Goal: Task Accomplishment & Management: Manage account settings

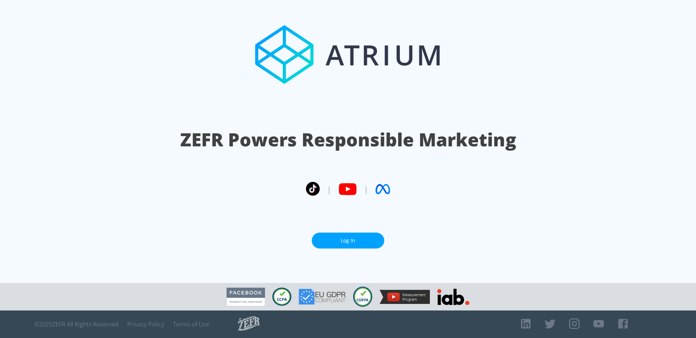
click at [359, 238] on link "Log In" at bounding box center [348, 241] width 73 height 16
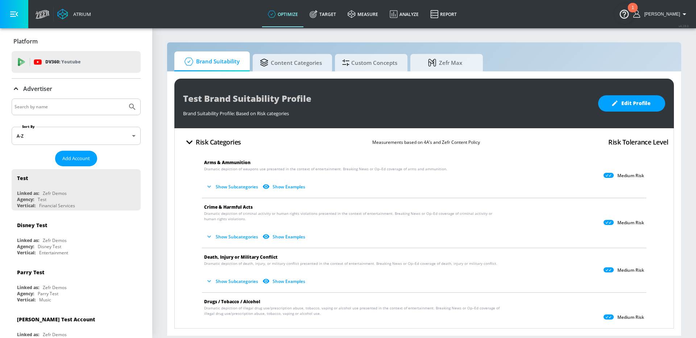
click at [30, 103] on input "Search by name" at bounding box center [70, 106] width 110 height 9
type input "moet"
click at [124, 99] on button "Submit Search" at bounding box center [132, 107] width 16 height 16
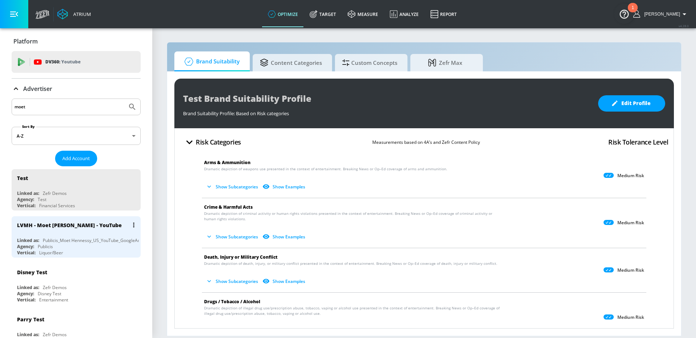
click at [44, 234] on div "LVMH - Moet Hennessy - YouTube Linked as: Publicis_Moet Hennessy_US_YouTube_Goo…" at bounding box center [76, 237] width 129 height 41
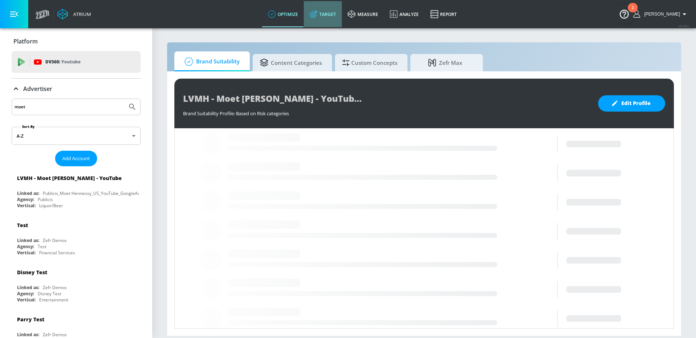
click at [318, 15] on icon at bounding box center [314, 14] width 8 height 8
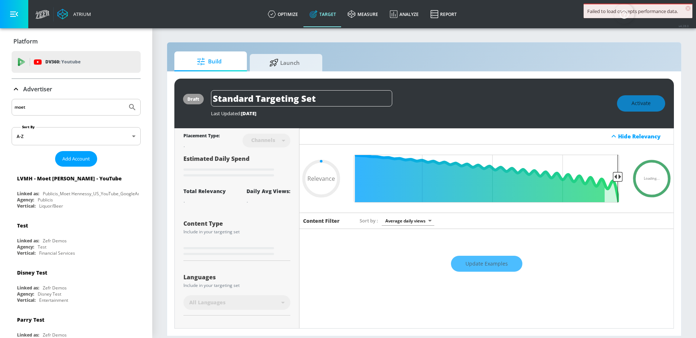
type input "0.05"
click at [308, 62] on span "Launch" at bounding box center [284, 62] width 55 height 17
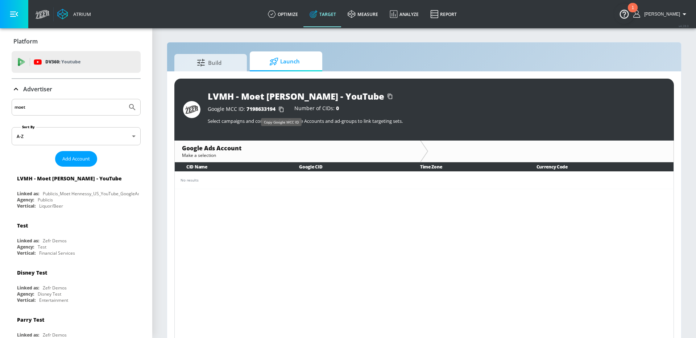
click at [280, 109] on icon "button" at bounding box center [282, 110] width 12 height 12
click at [133, 177] on icon "list of Advertiser" at bounding box center [133, 178] width 1 height 5
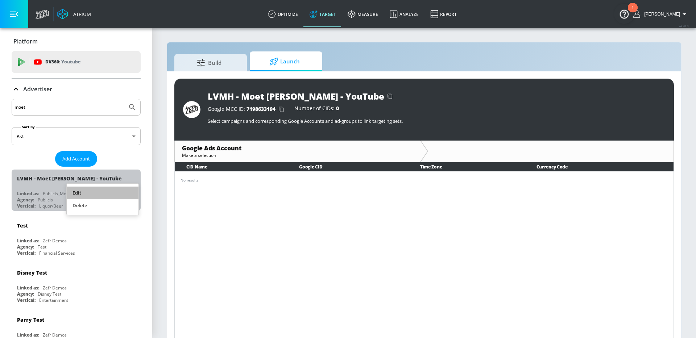
click at [115, 192] on li "Edit" at bounding box center [103, 193] width 72 height 13
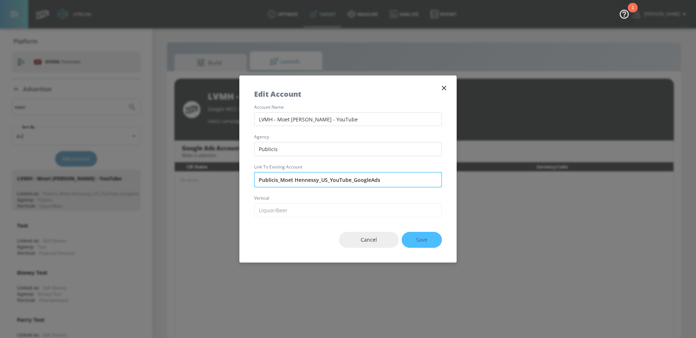
click at [328, 182] on input "Publicis_Moet Hennessy_US_YouTube_GoogleAds" at bounding box center [348, 179] width 188 height 15
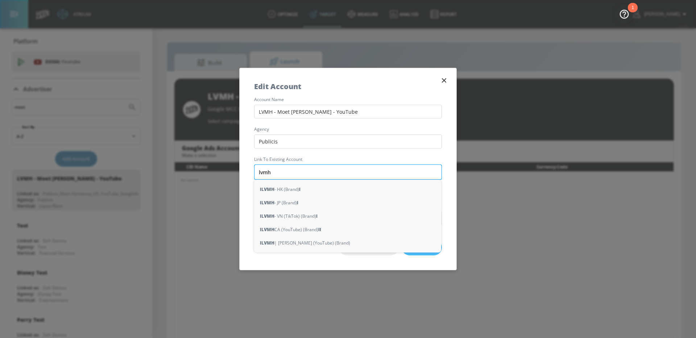
click at [286, 172] on input "lvmh" at bounding box center [348, 172] width 188 height 15
drag, startPoint x: 286, startPoint y: 172, endPoint x: 240, endPoint y: 168, distance: 45.6
click at [240, 168] on div "account name LVMH - Moet Hennessy - YouTube agency Publicis Link to Existing Ac…" at bounding box center [348, 162] width 217 height 128
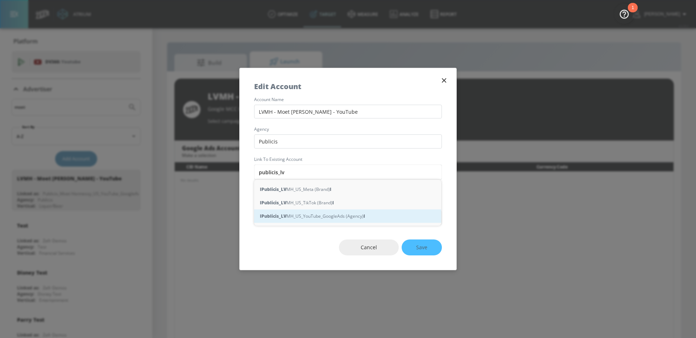
click at [299, 218] on div "l Publicis_LV MH_US_YouTube_GoogleAds (Agency) l" at bounding box center [347, 216] width 187 height 13
type input "Publicis_LVMH_US_YouTube_GoogleAds (Agency)"
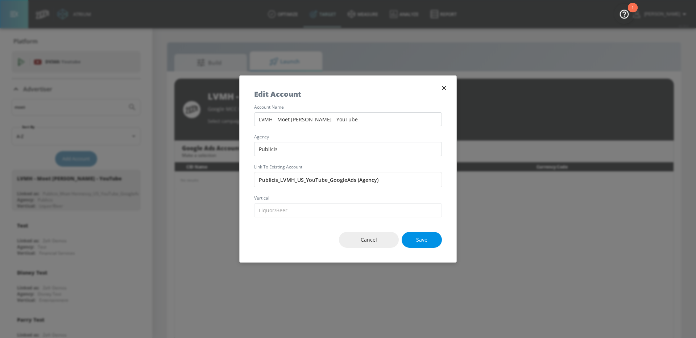
click at [420, 234] on button "Save" at bounding box center [422, 240] width 40 height 16
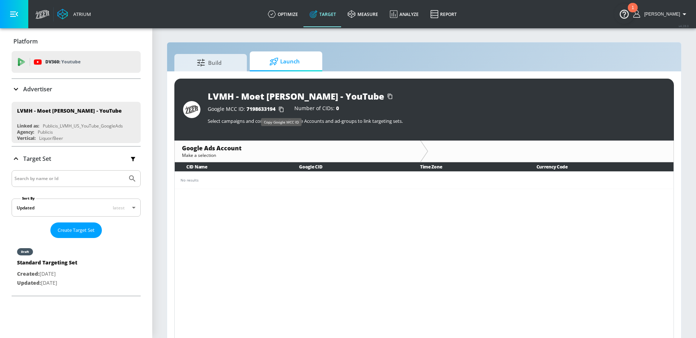
click at [283, 108] on icon "button" at bounding box center [281, 109] width 5 height 5
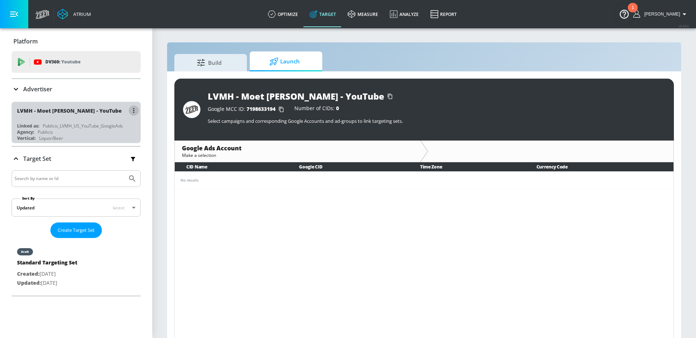
click at [132, 110] on button "button" at bounding box center [134, 111] width 10 height 10
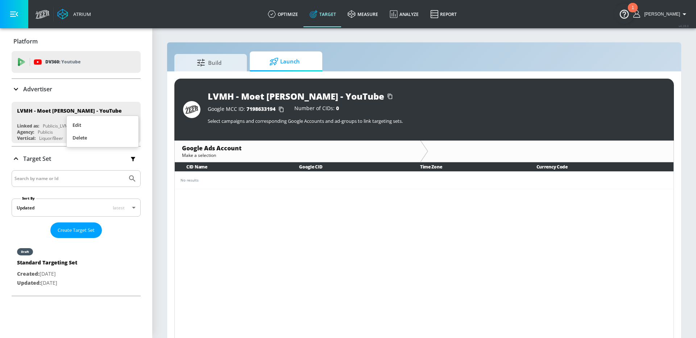
click at [109, 123] on li "Edit" at bounding box center [103, 125] width 72 height 13
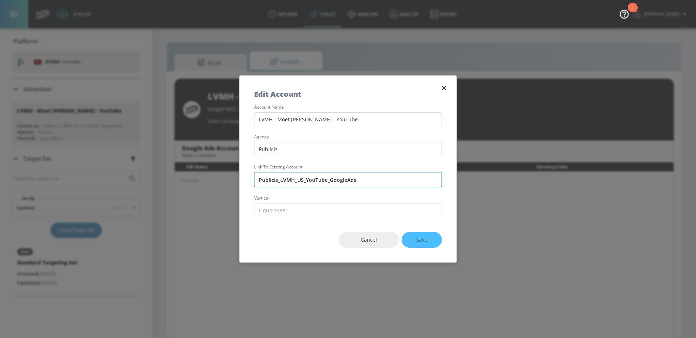
click at [366, 184] on input "Publicis_LVMH_US_YouTube_GoogleAds" at bounding box center [348, 179] width 188 height 15
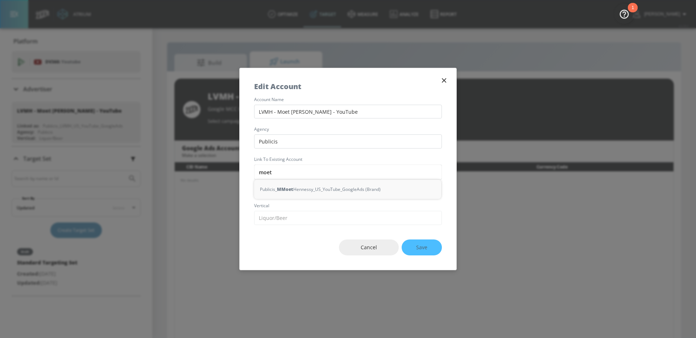
click at [366, 193] on div "Publicis_ M Moet Hennessy_US_YouTube_GoogleAds (Brand)" at bounding box center [347, 189] width 187 height 13
type input "Publicis_Moet Hennessy_US_YouTube_GoogleAds (Brand)"
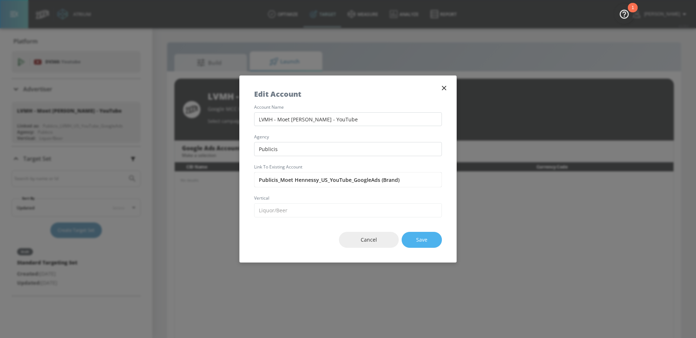
click at [423, 244] on button "Save" at bounding box center [422, 240] width 40 height 16
